Goal: Information Seeking & Learning: Check status

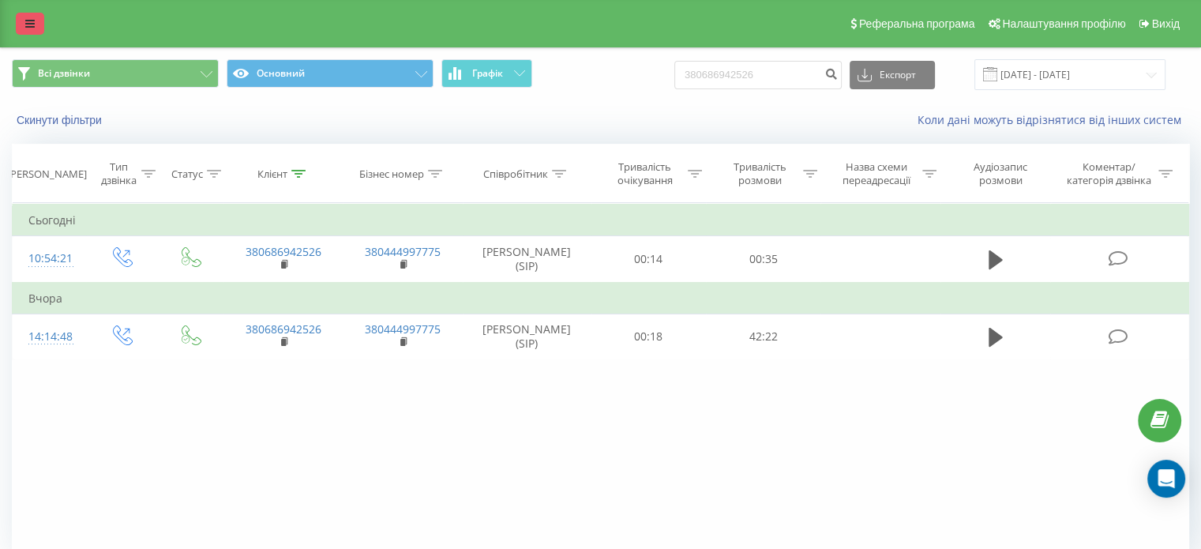
click at [25, 24] on icon at bounding box center [29, 23] width 9 height 11
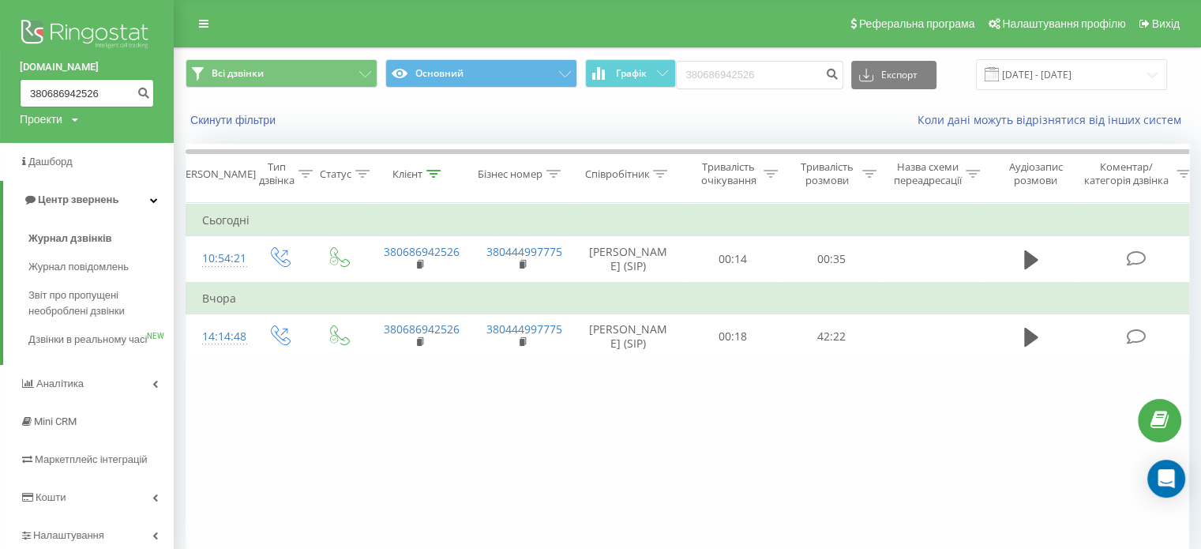
click at [62, 99] on input "380686942526" at bounding box center [87, 93] width 134 height 28
paste input "31611863"
type input "380631611863"
click at [145, 96] on icon "submit" at bounding box center [143, 90] width 13 height 9
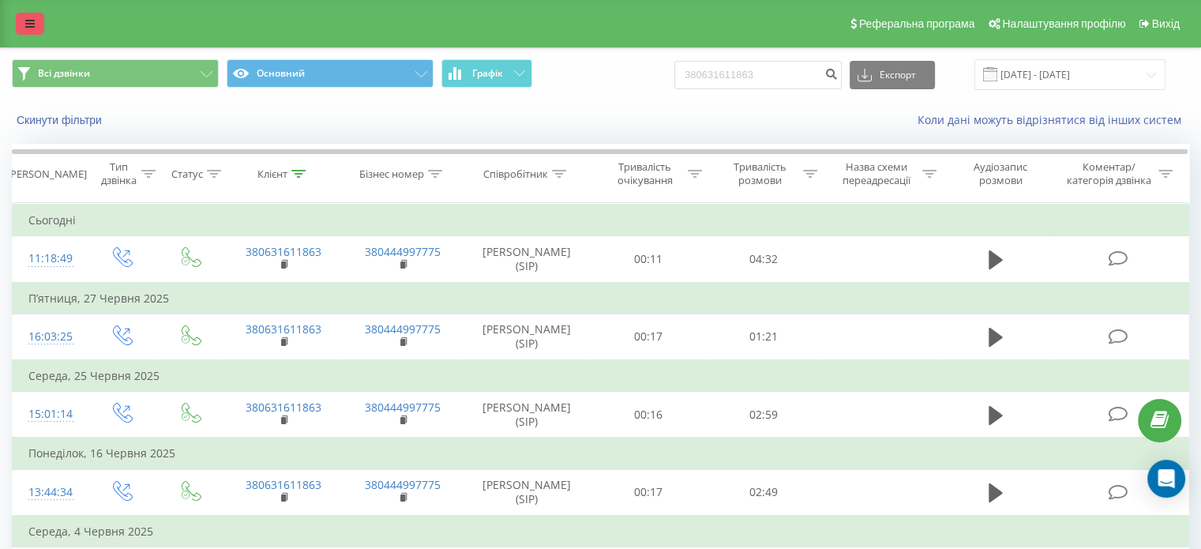
click at [16, 27] on link at bounding box center [30, 24] width 28 height 22
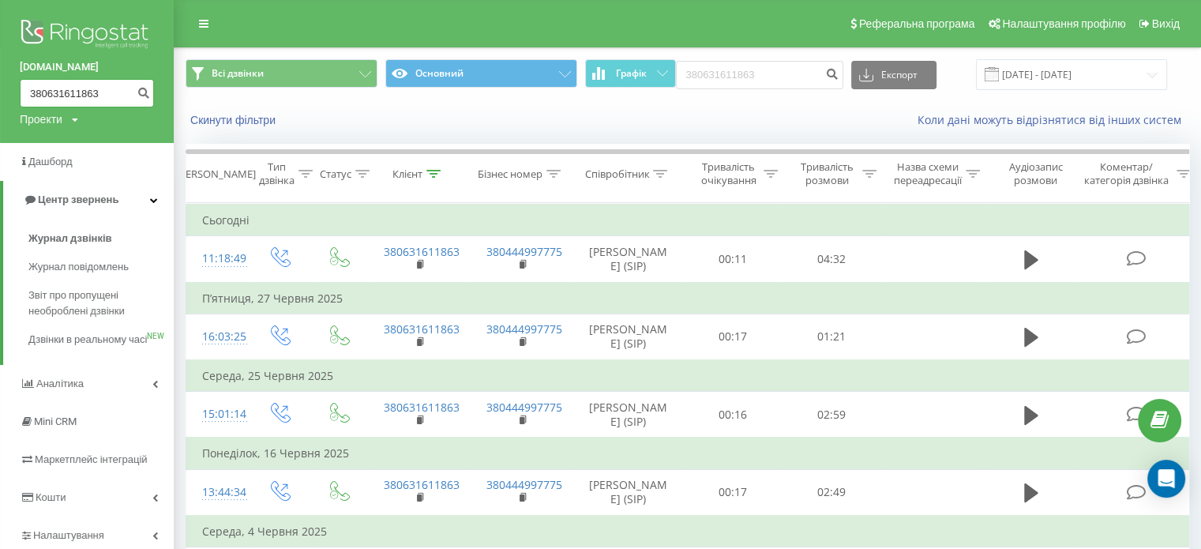
click at [54, 103] on input "380631611863" at bounding box center [87, 93] width 134 height 28
paste input "938501499"
type input "380938501499"
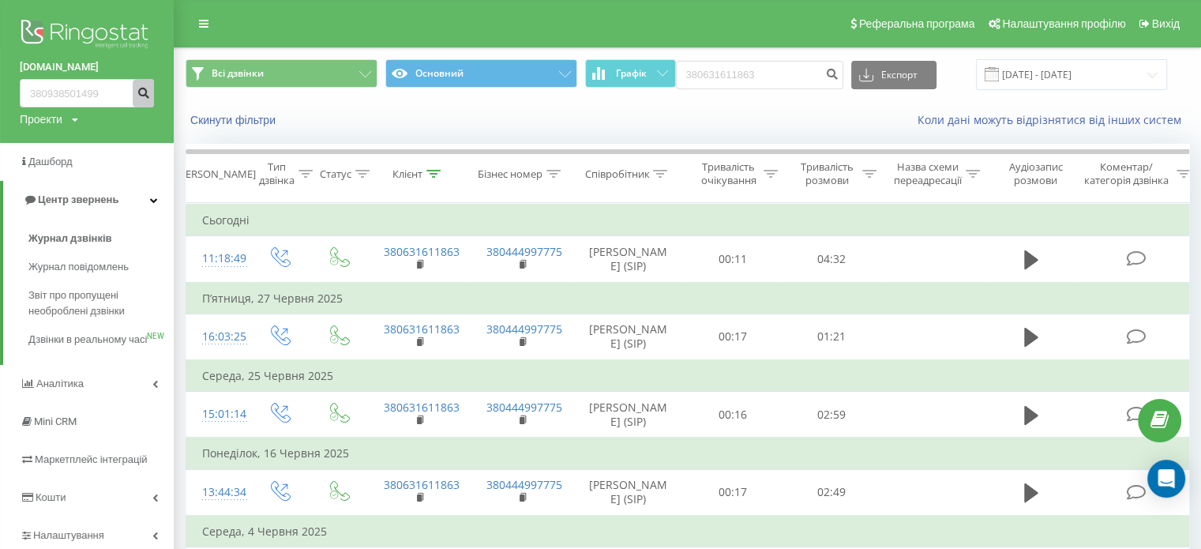
click at [150, 92] on button "submit" at bounding box center [143, 93] width 21 height 28
